Goal: Task Accomplishment & Management: Complete application form

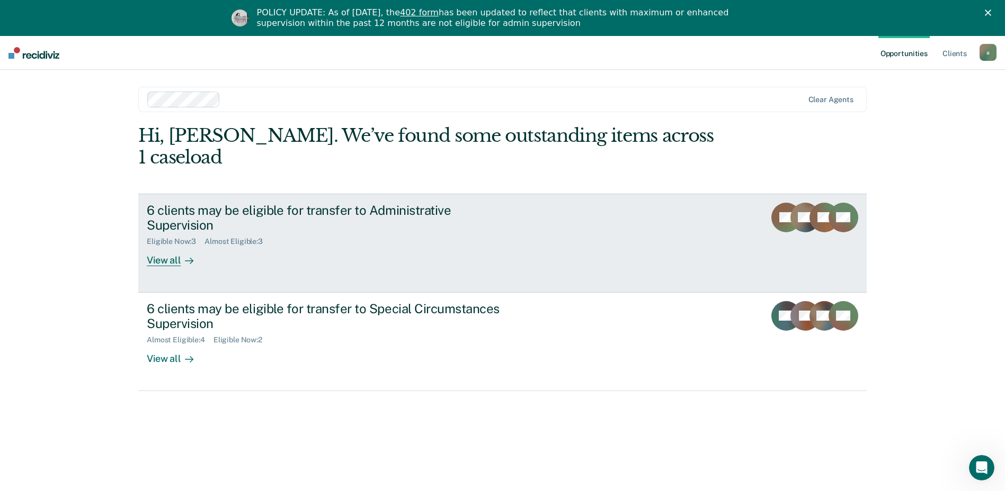
click at [164, 246] on div "View all" at bounding box center [176, 256] width 59 height 21
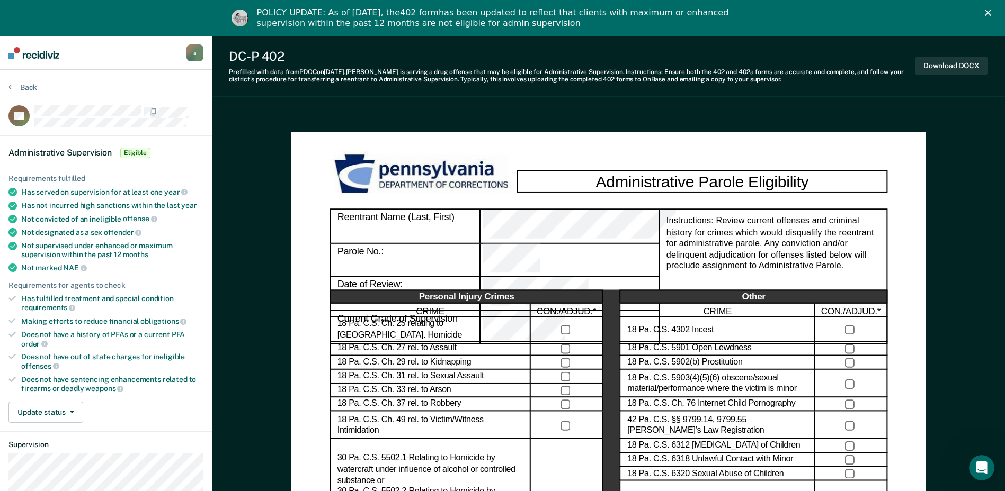
click at [991, 10] on icon "Close" at bounding box center [987, 13] width 6 height 6
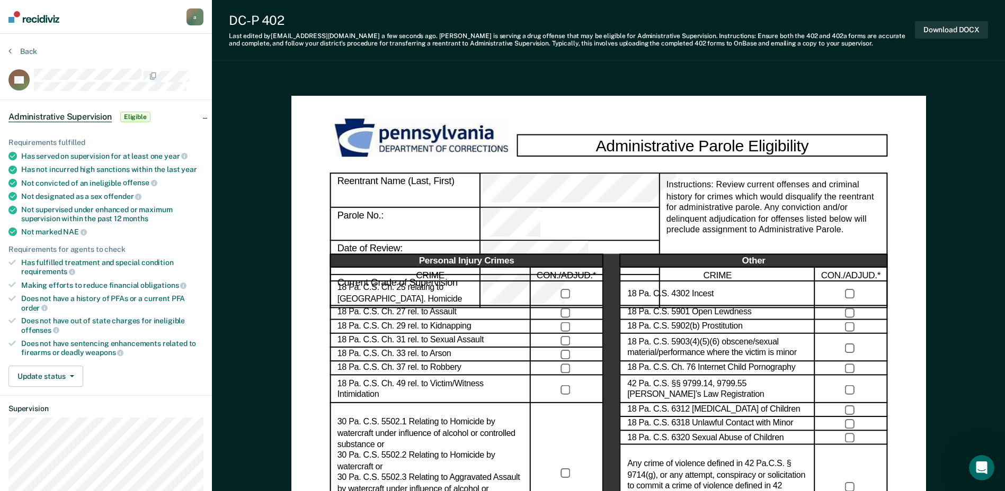
click at [133, 116] on span "Eligible" at bounding box center [135, 117] width 30 height 11
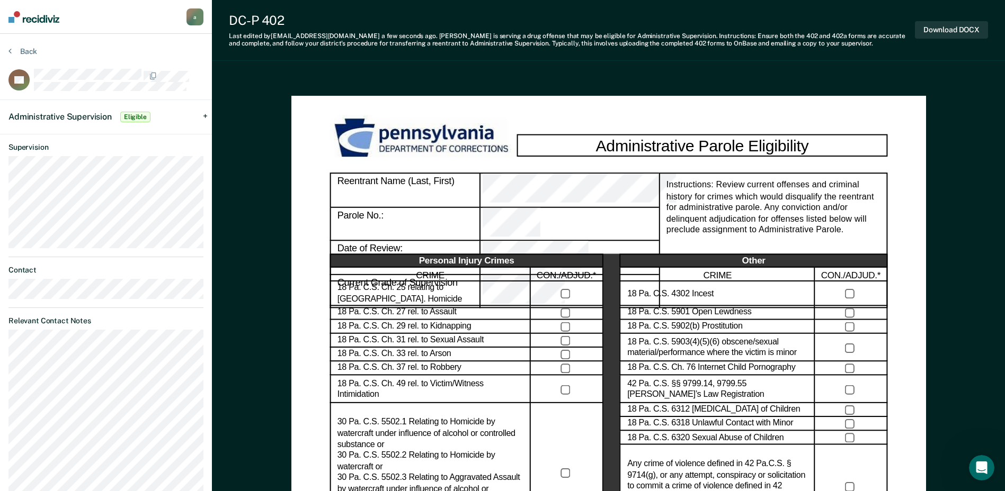
click at [205, 112] on div "Administrative Supervision Eligible" at bounding box center [106, 117] width 212 height 34
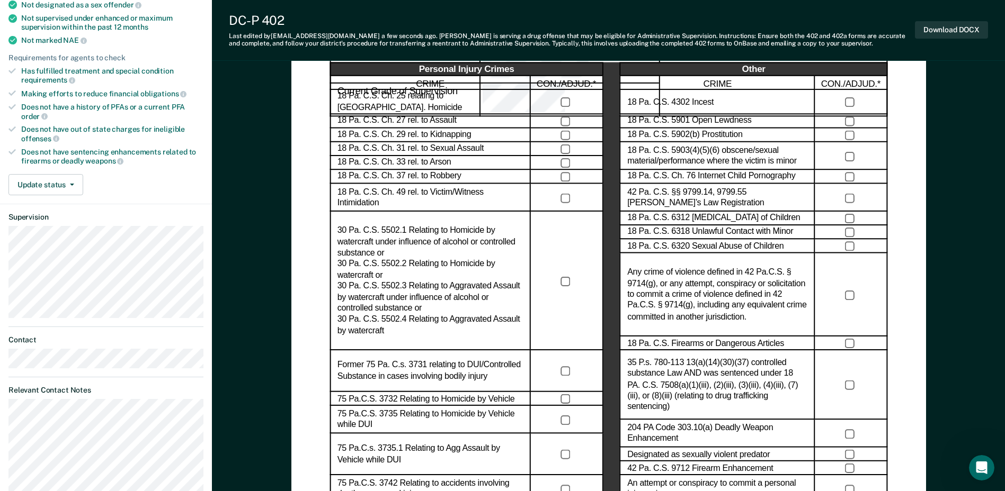
scroll to position [212, 0]
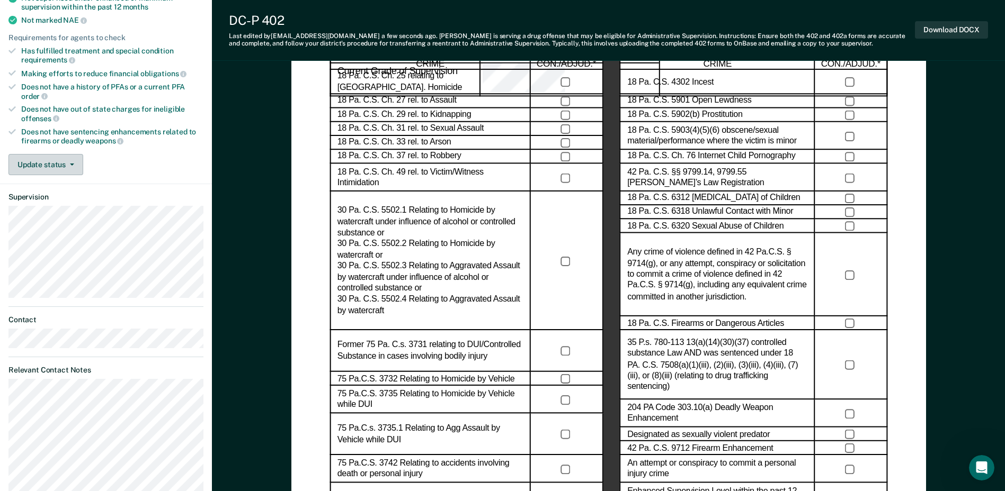
click at [69, 167] on button "Update status" at bounding box center [45, 164] width 75 height 21
click at [71, 169] on button "Update status" at bounding box center [45, 164] width 75 height 21
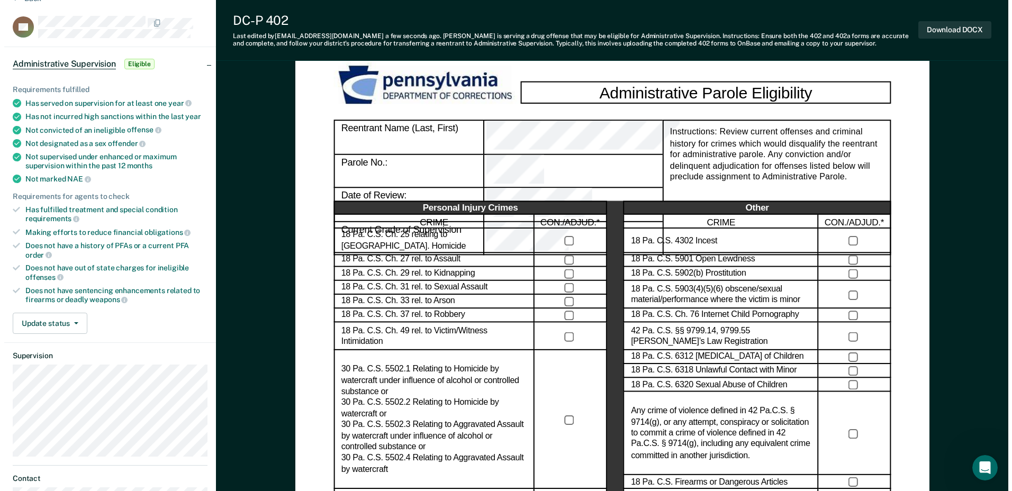
scroll to position [0, 0]
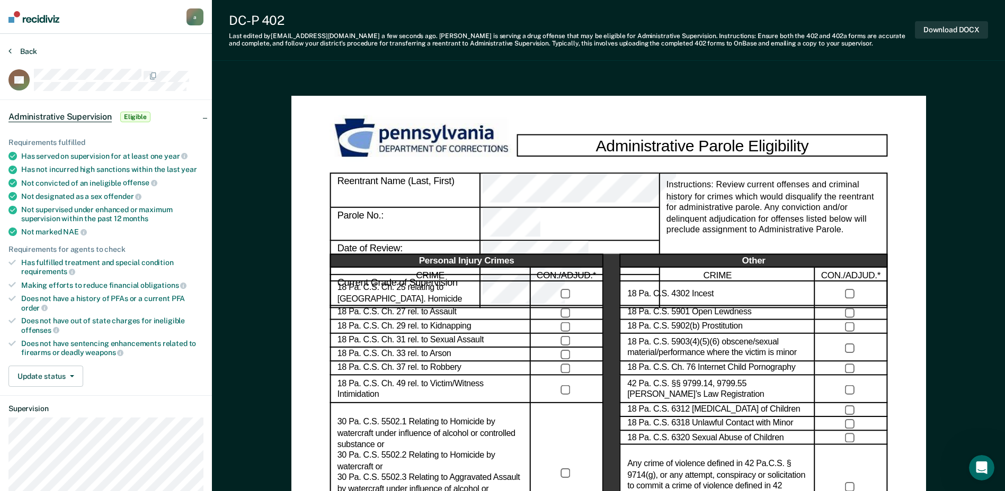
click at [24, 53] on button "Back" at bounding box center [22, 52] width 29 height 10
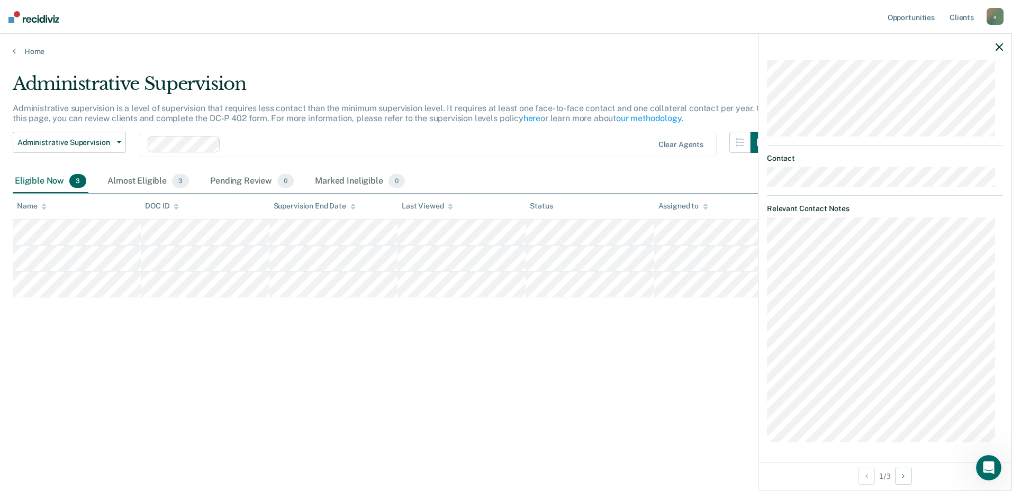
scroll to position [298, 0]
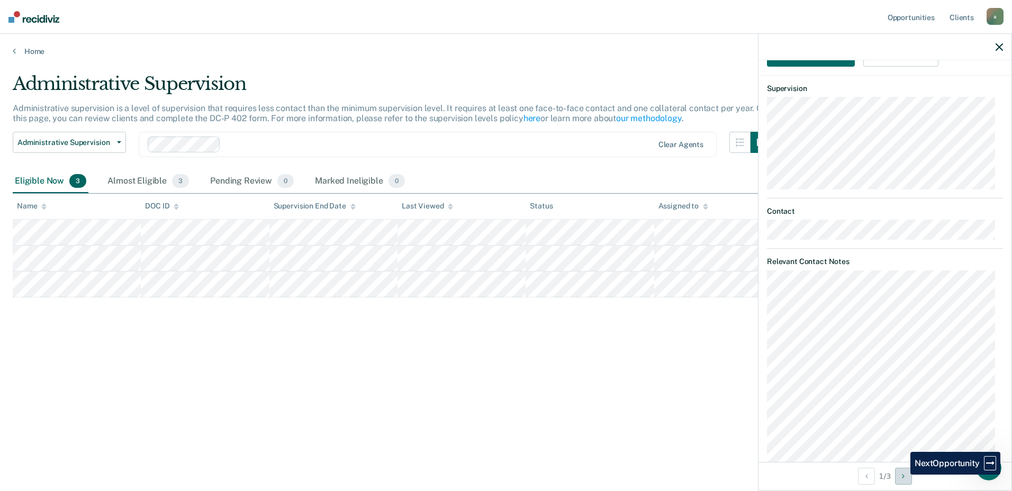
click at [903, 475] on button "Next Opportunity" at bounding box center [903, 476] width 17 height 17
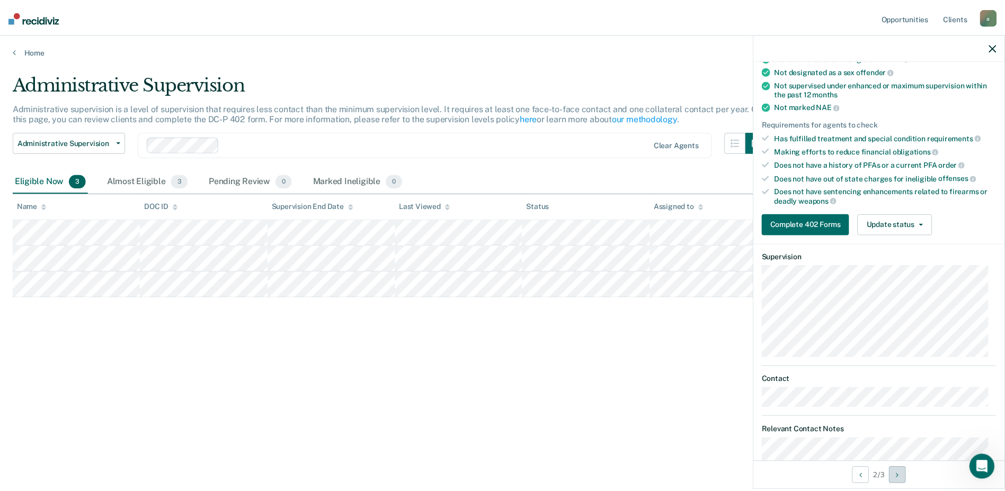
scroll to position [86, 0]
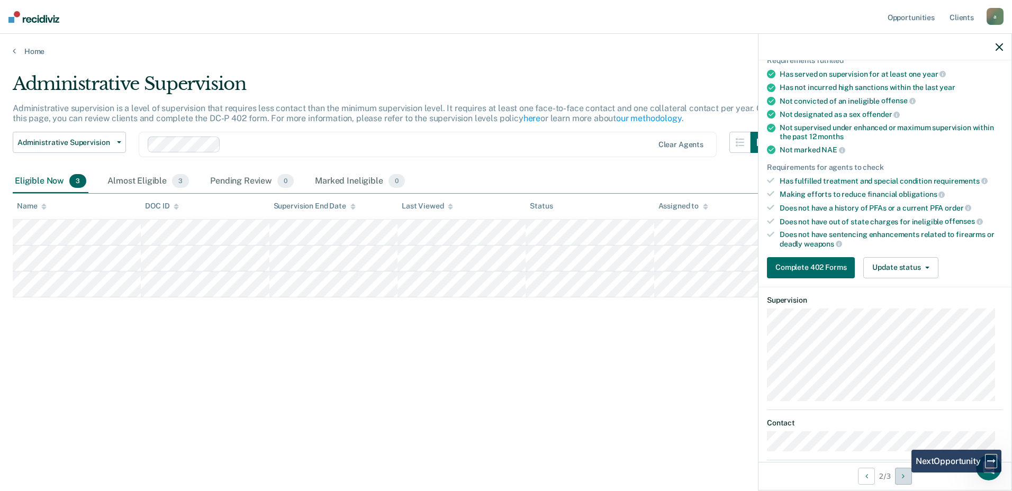
click at [904, 475] on icon "Next Opportunity" at bounding box center [903, 476] width 3 height 7
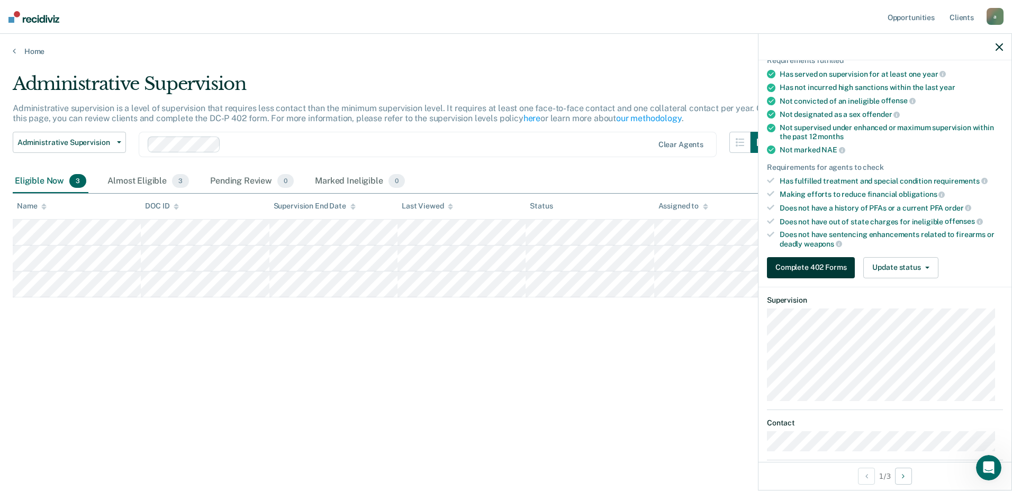
click at [842, 273] on button "Complete 402 Forms" at bounding box center [811, 267] width 88 height 21
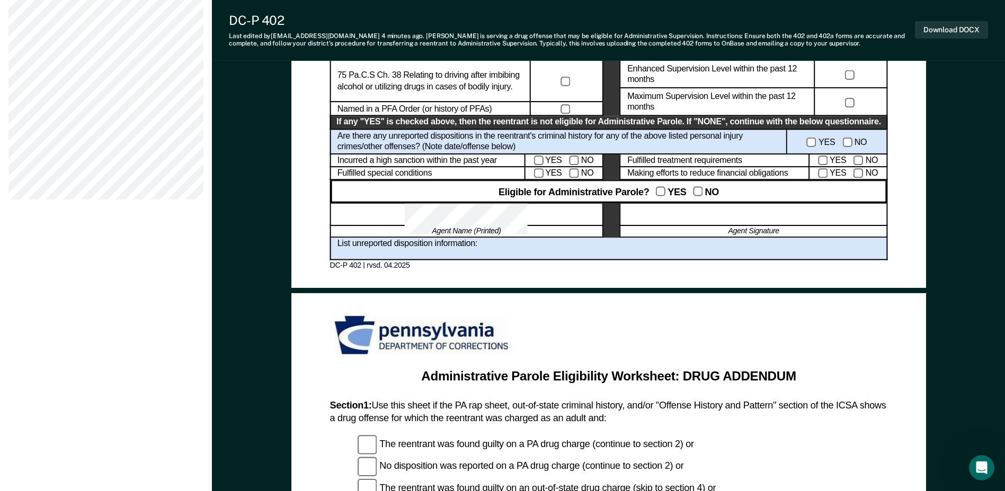
scroll to position [635, 0]
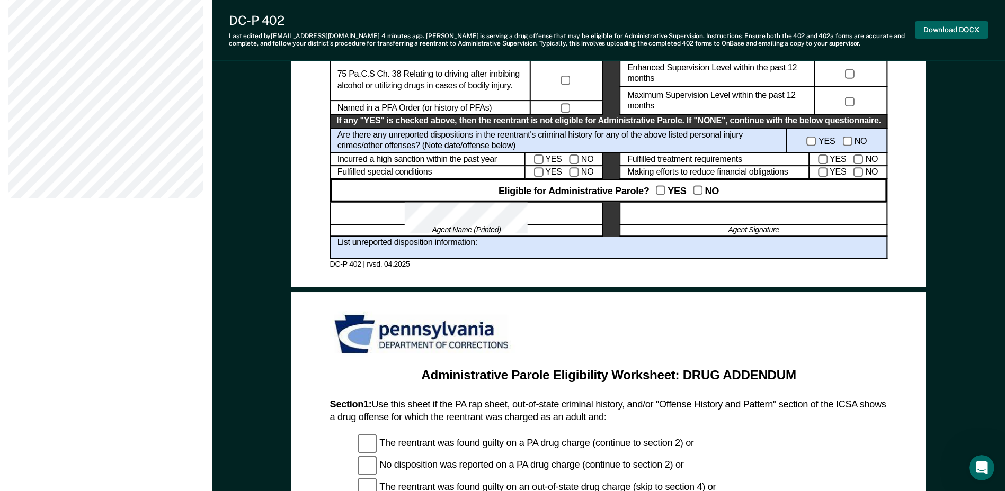
click at [964, 29] on button "Download DOCX" at bounding box center [950, 29] width 73 height 17
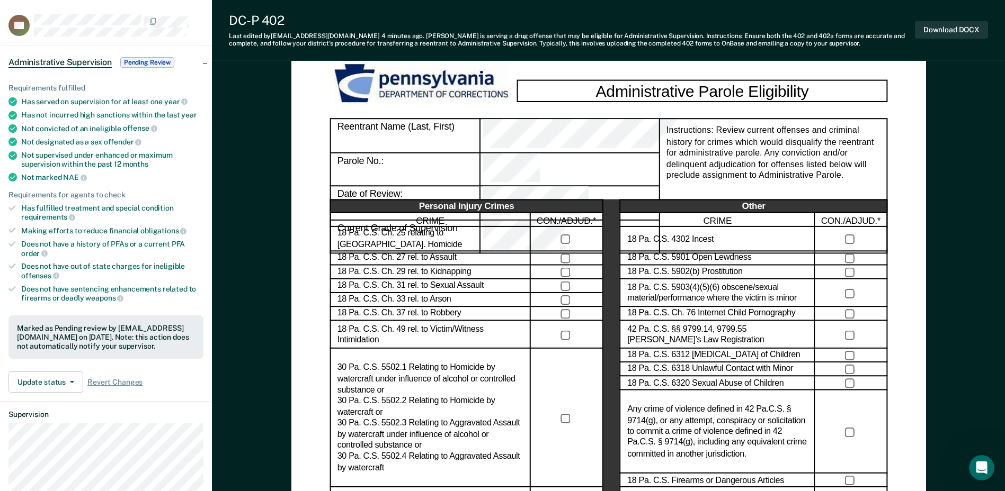
scroll to position [0, 0]
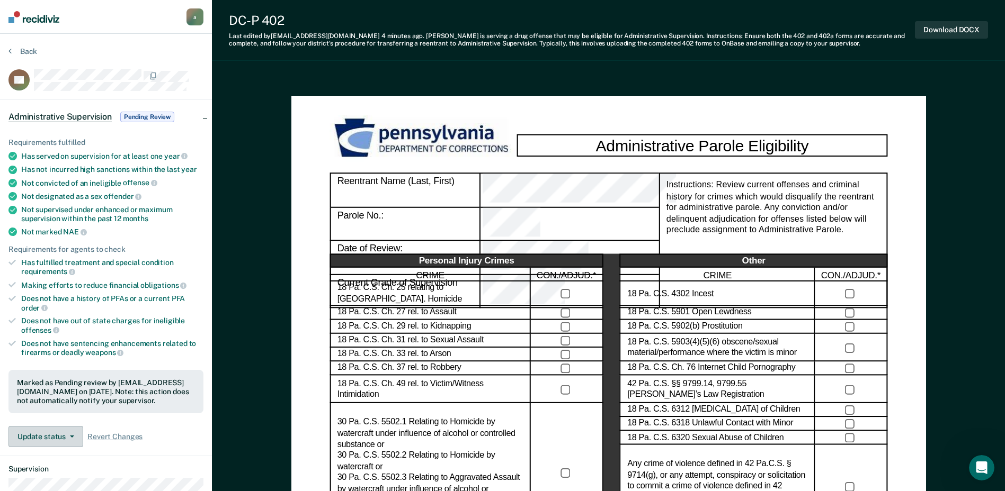
click at [59, 437] on button "Update status" at bounding box center [45, 436] width 75 height 21
click at [29, 51] on button "Back" at bounding box center [22, 52] width 29 height 10
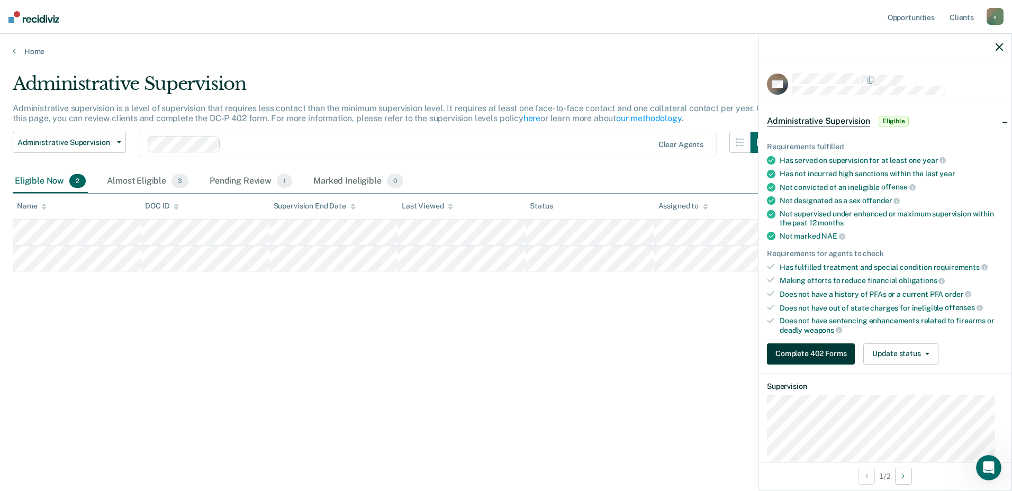
click at [831, 346] on button "Complete 402 Forms" at bounding box center [811, 354] width 88 height 21
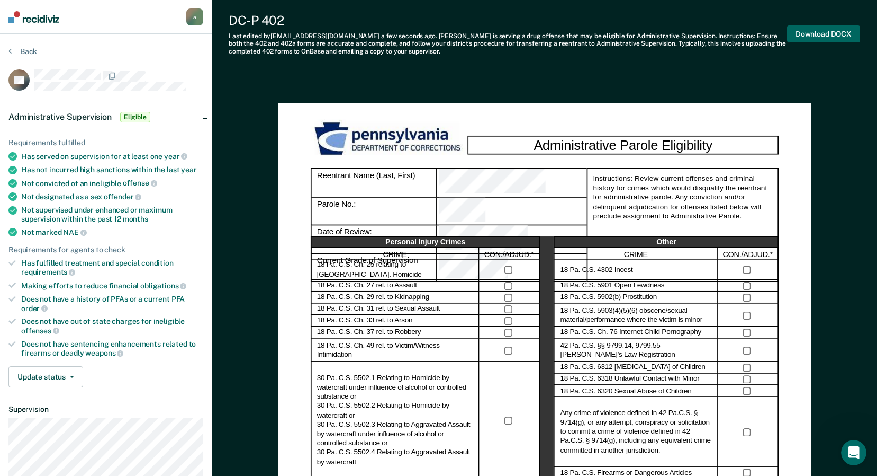
click at [836, 34] on button "Download DOCX" at bounding box center [823, 33] width 73 height 17
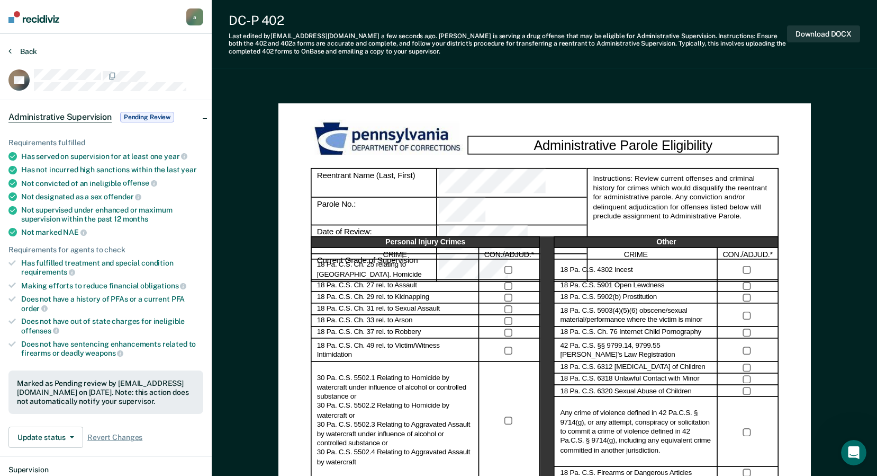
click at [32, 47] on button "Back" at bounding box center [22, 52] width 29 height 10
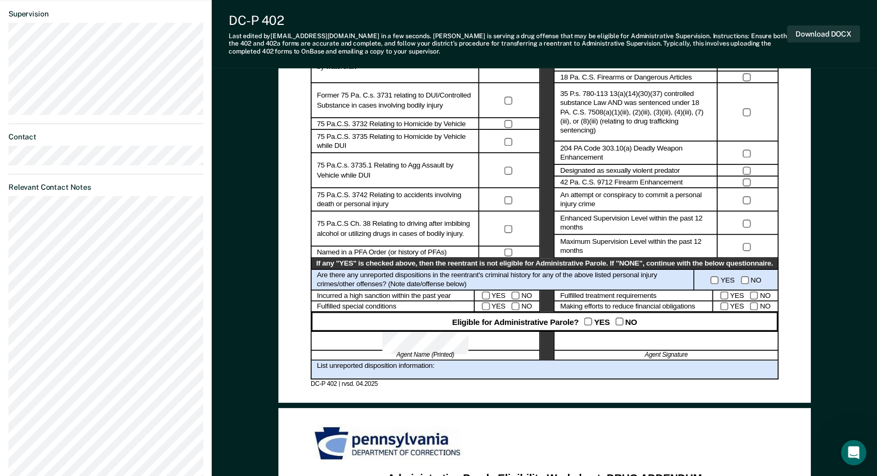
scroll to position [424, 0]
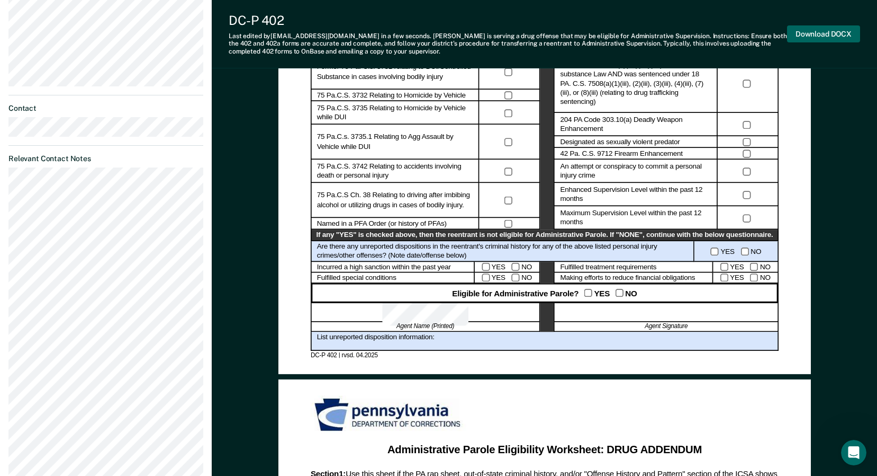
click at [838, 32] on button "Download DOCX" at bounding box center [823, 33] width 73 height 17
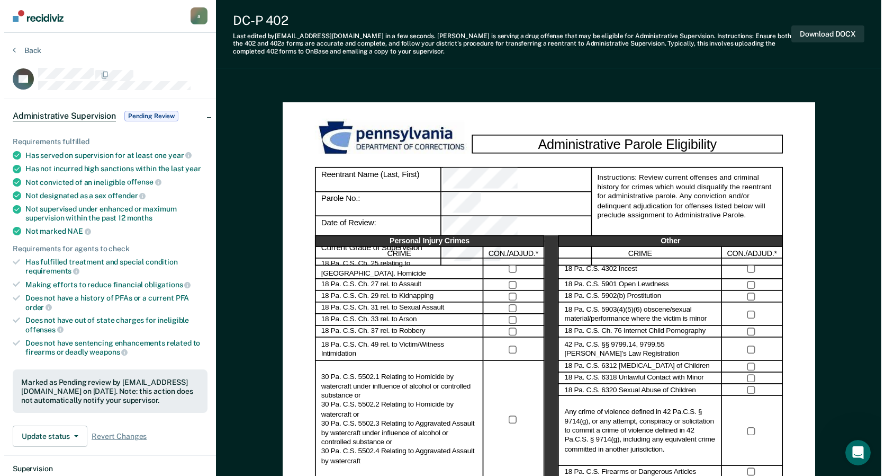
scroll to position [0, 0]
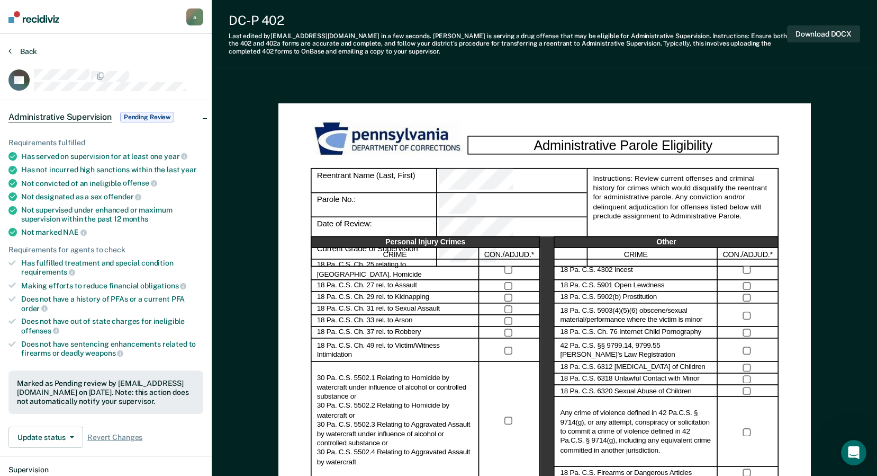
click at [33, 55] on button "Back" at bounding box center [22, 52] width 29 height 10
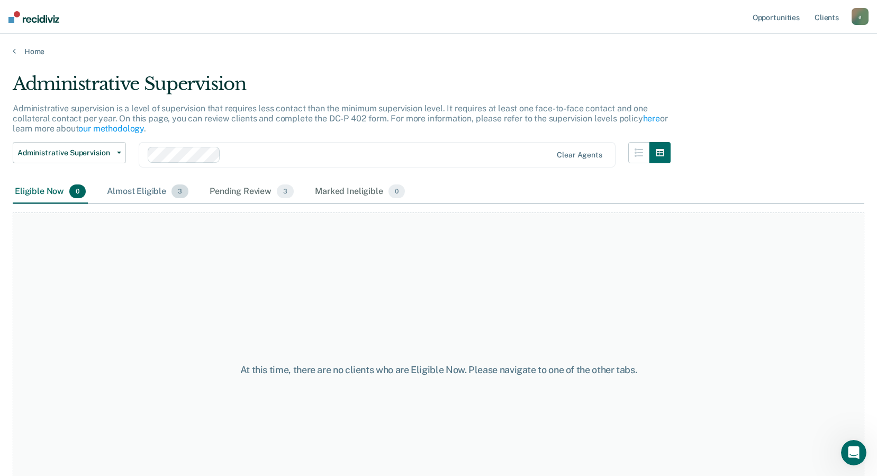
click at [160, 192] on div "Almost Eligible 3" at bounding box center [148, 191] width 86 height 23
